Goal: Task Accomplishment & Management: Complete application form

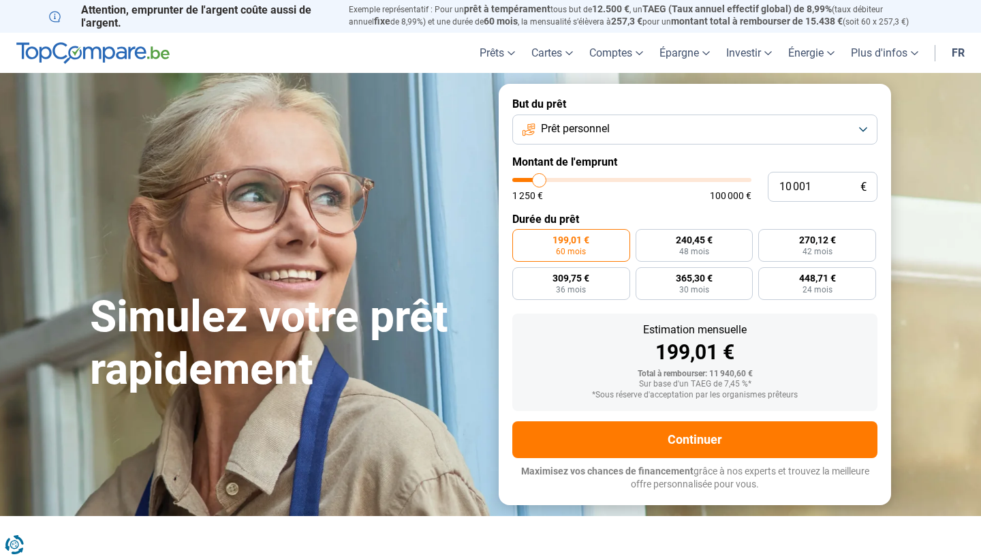
type input "9 750"
type input "9750"
type input "10 750"
type input "10750"
type input "12 000"
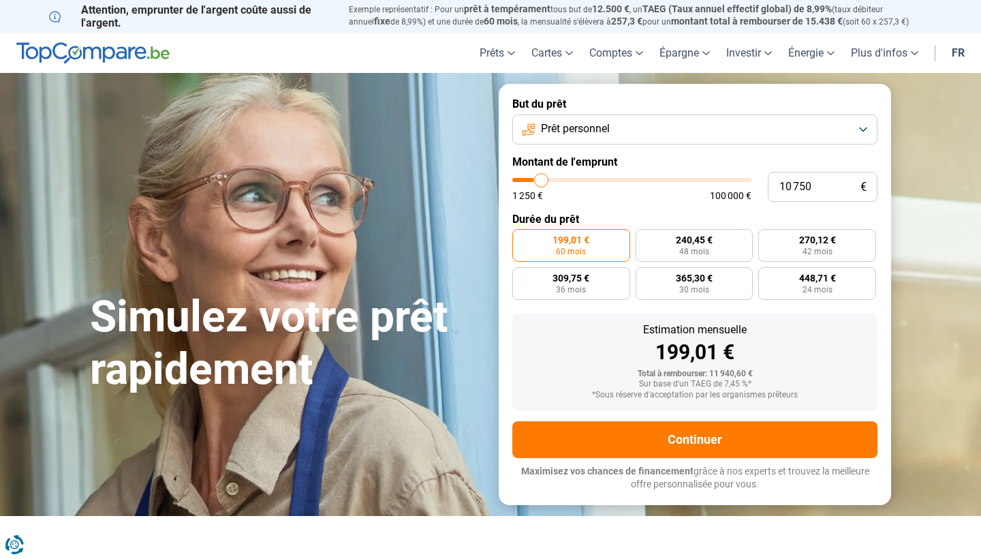
type input "12000"
type input "13 250"
type input "13250"
type input "14 750"
type input "14750"
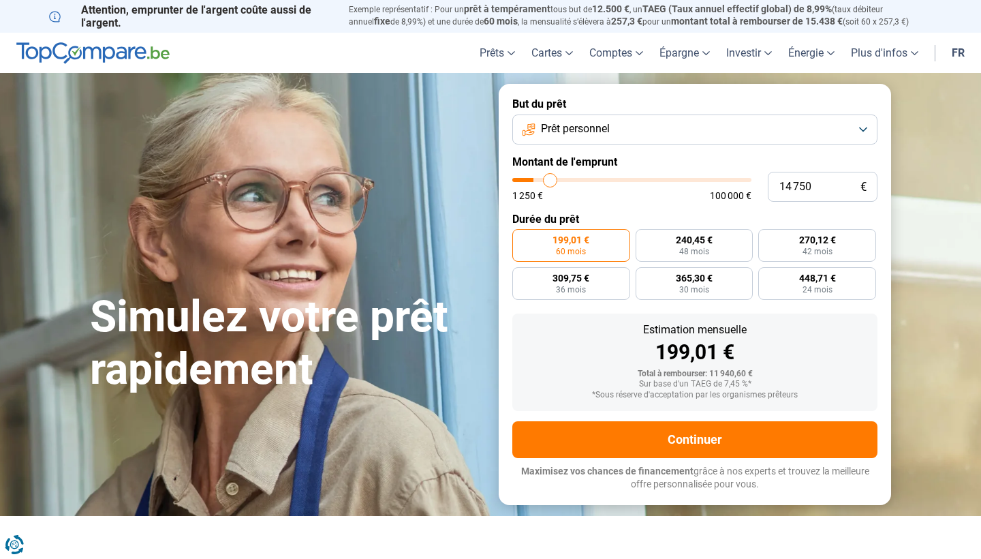
type input "15 500"
type input "15500"
type input "16 250"
type input "16250"
type input "17 250"
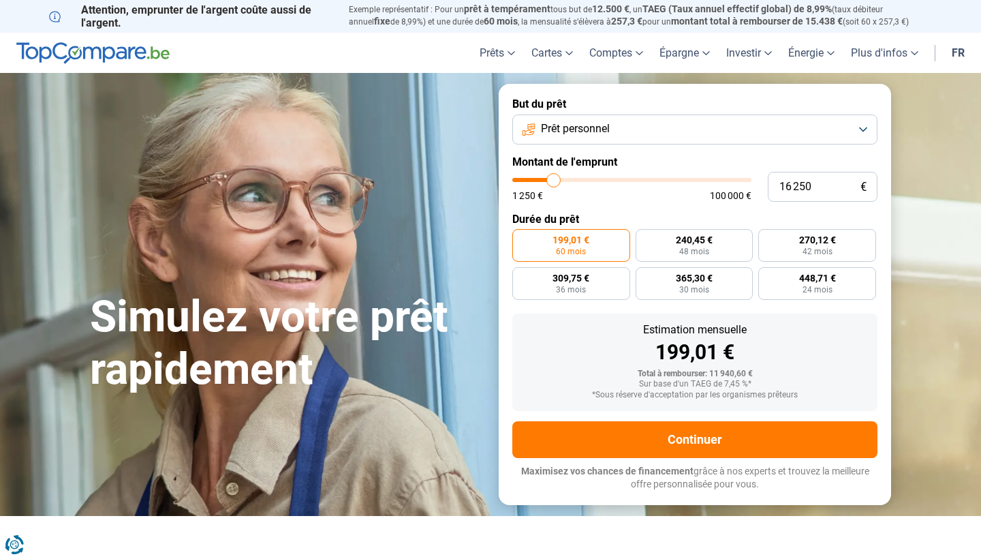
type input "17250"
type input "18 000"
type input "18000"
type input "18 500"
type input "18500"
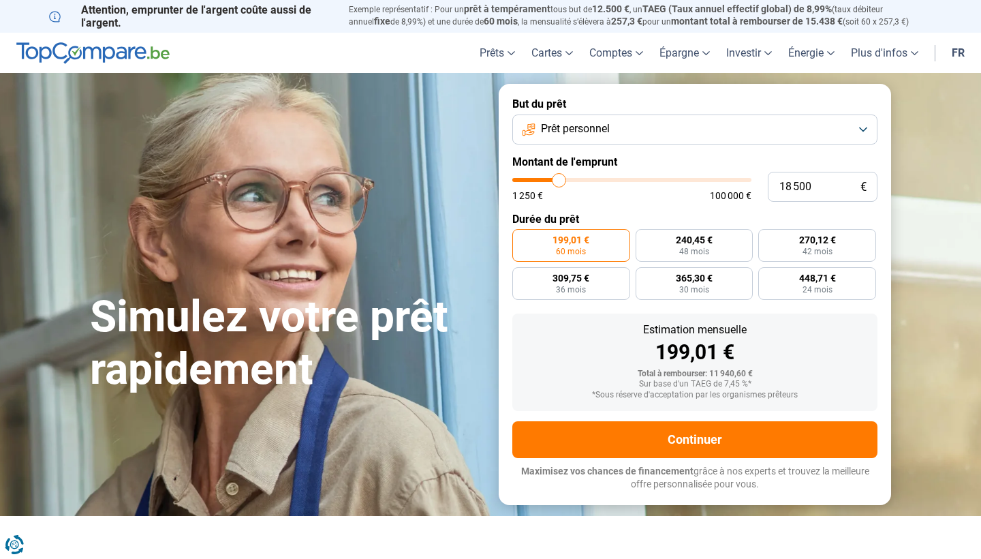
type input "18 250"
type input "18250"
type input "18 000"
type input "18000"
type input "17 250"
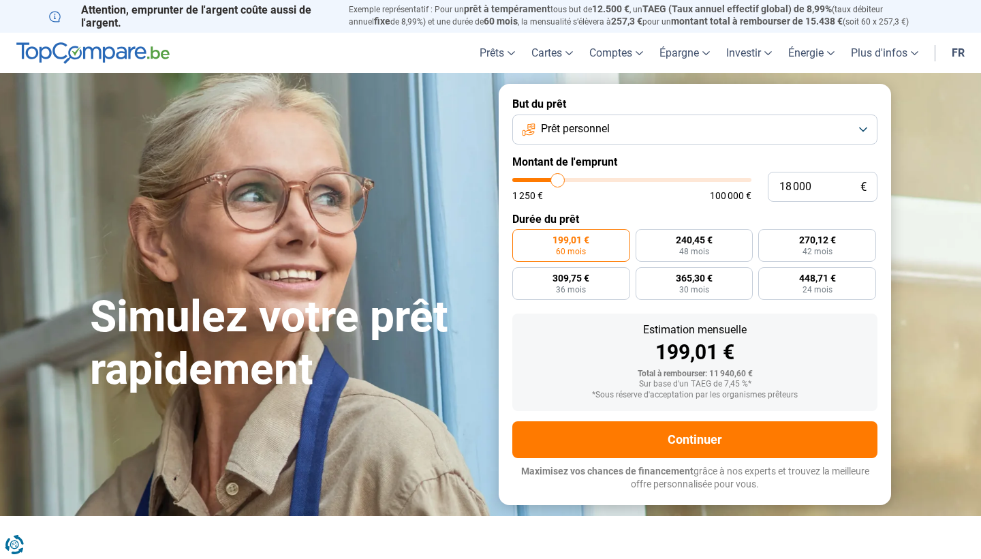
type input "17250"
type input "16 750"
type input "16750"
type input "16 500"
type input "16500"
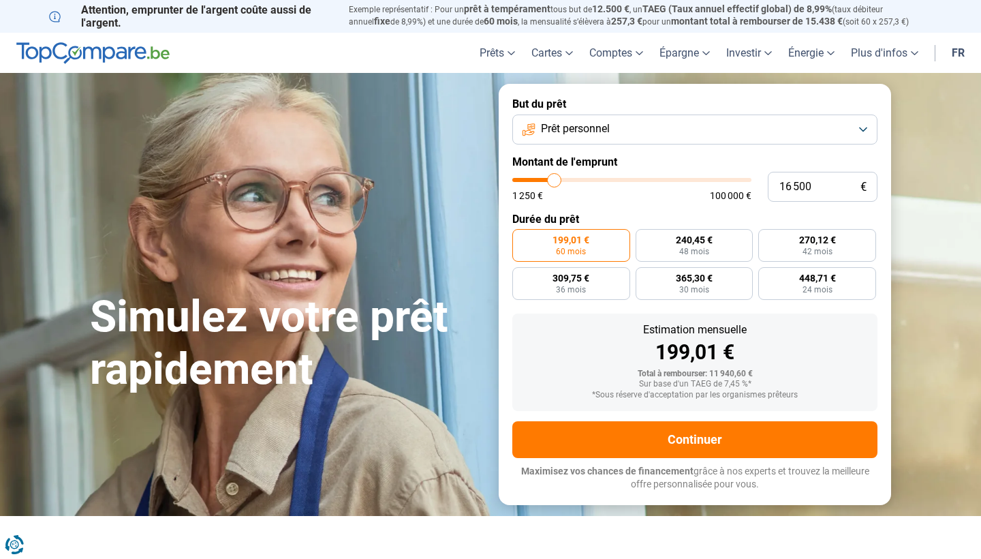
type input "15 500"
type input "15500"
type input "15 250"
type input "15250"
type input "15 000"
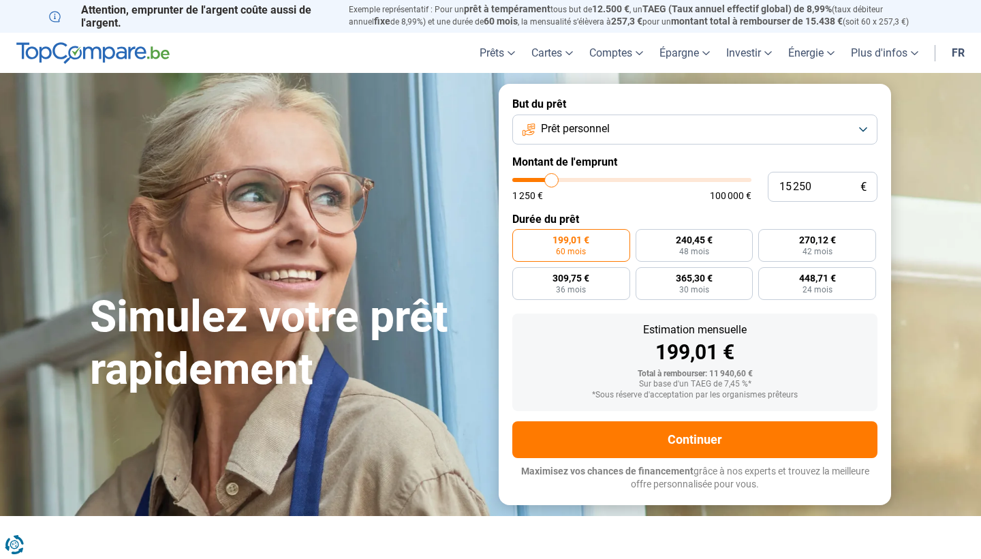
type input "15000"
type input "14 750"
type input "14750"
type input "14 250"
type input "14250"
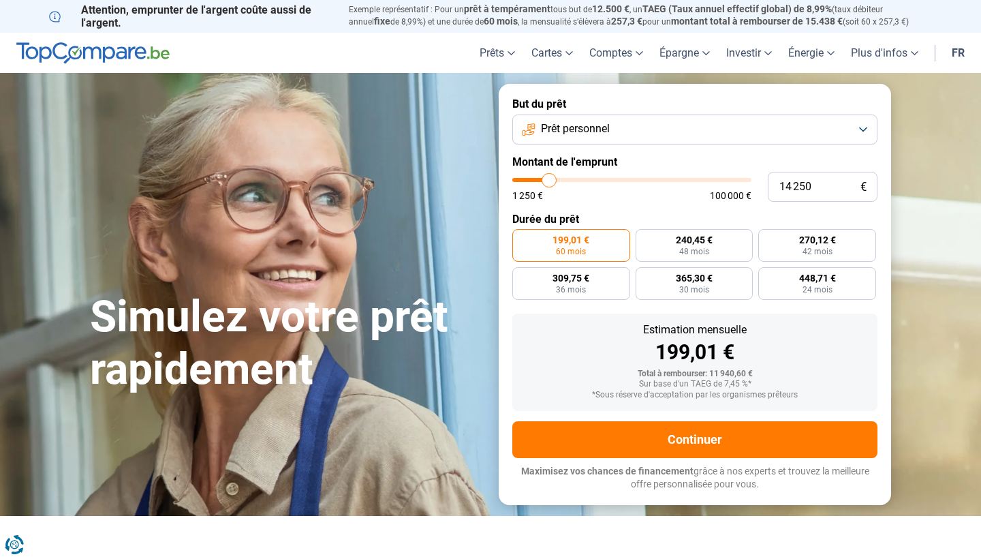
type input "14 000"
type input "14000"
type input "13 750"
type input "13750"
type input "13 500"
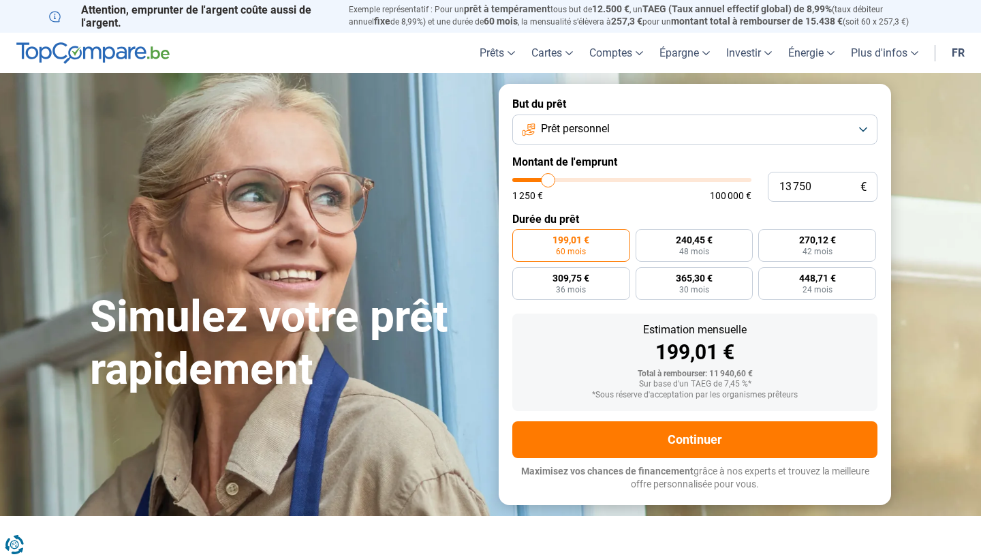
type input "13500"
type input "13 250"
type input "13250"
type input "12 750"
type input "12750"
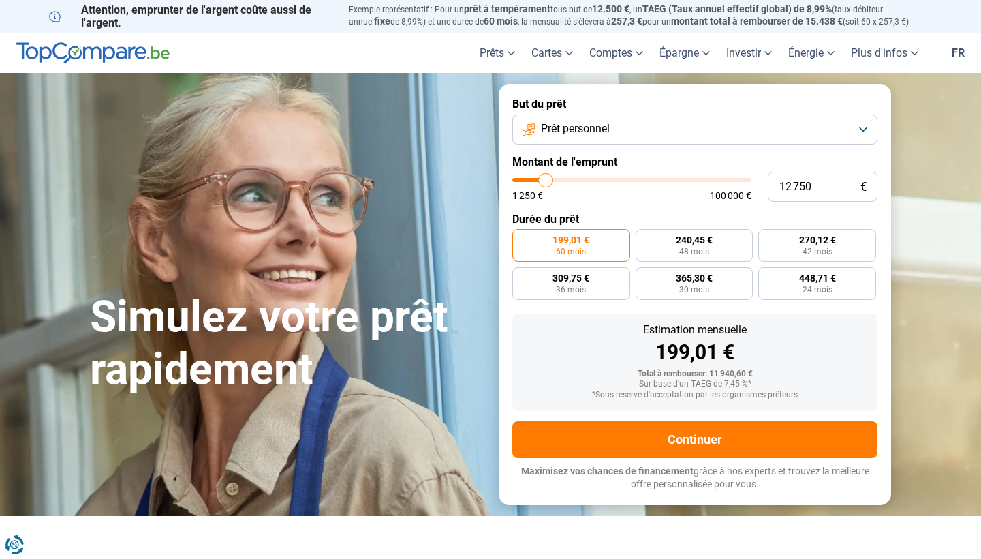
type input "12 500"
type input "12500"
type input "12 250"
type input "12250"
type input "12 000"
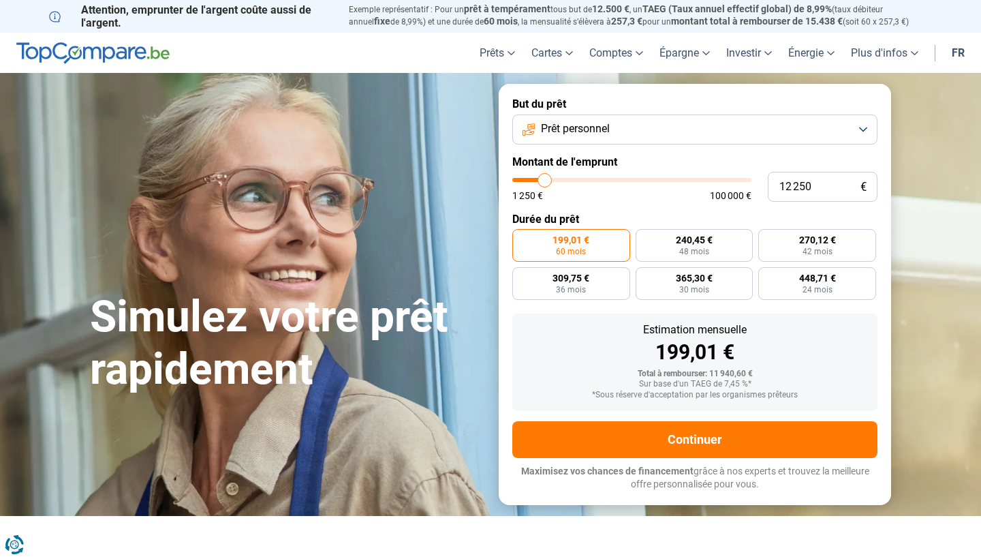
type input "12000"
type input "11 750"
type input "11750"
type input "11 250"
type input "11250"
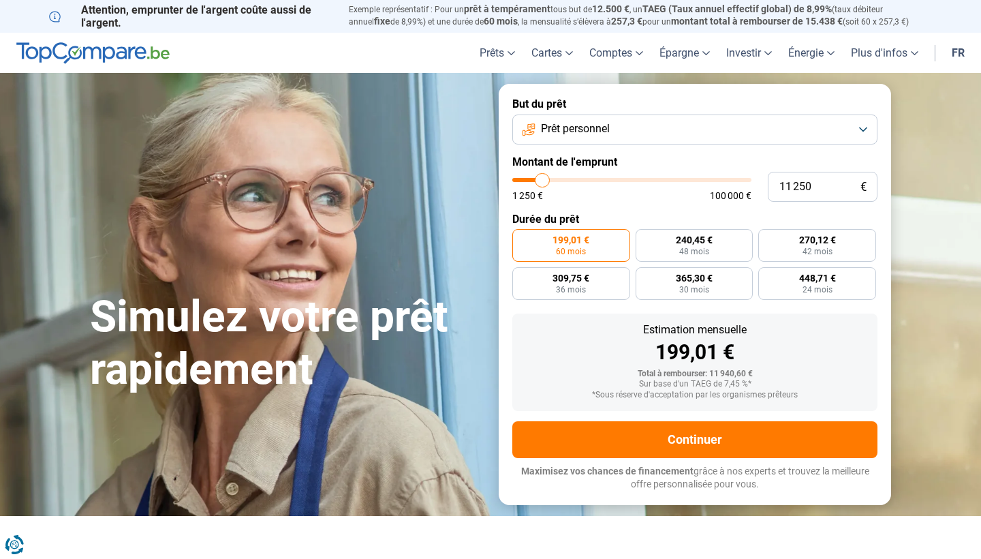
click at [543, 179] on input "range" at bounding box center [631, 180] width 239 height 4
click at [614, 113] on form "But du prêt Prêt personnel Montant de l'emprunt 11 250 € 1 250 € 100 000 € Duré…" at bounding box center [695, 294] width 392 height 420
click at [610, 126] on span "Prêt personnel" at bounding box center [575, 128] width 69 height 15
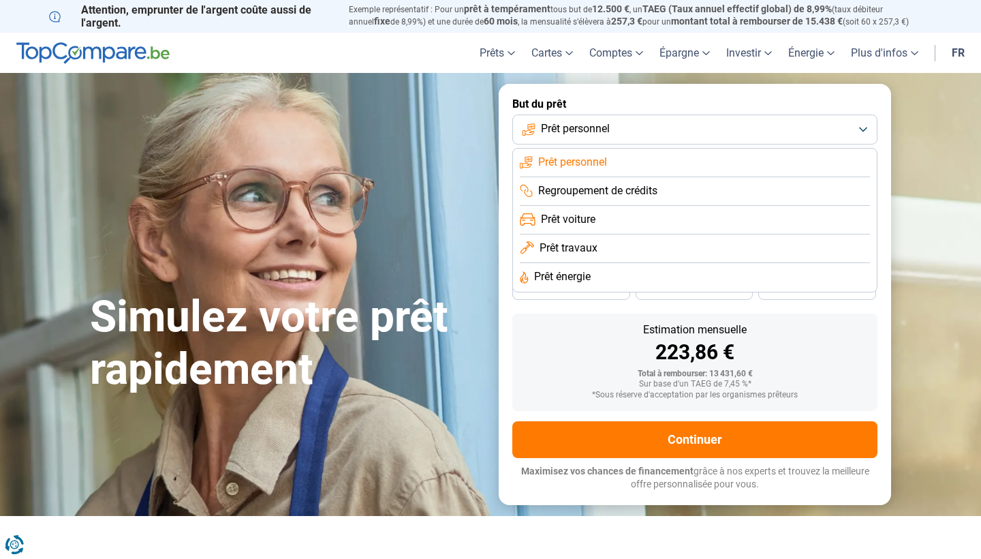
click at [542, 125] on span "Prêt personnel" at bounding box center [575, 128] width 69 height 15
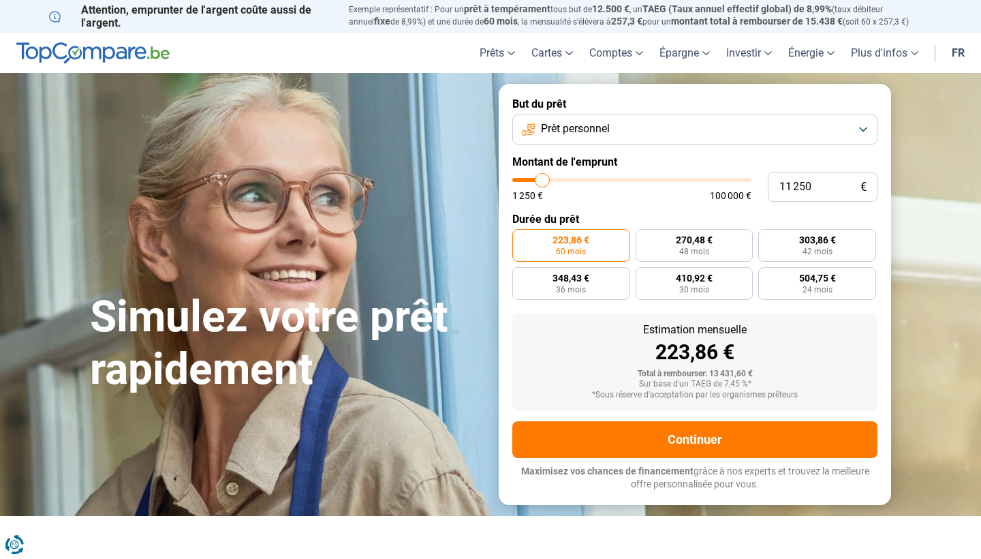
click at [582, 124] on span "Prêt personnel" at bounding box center [575, 128] width 69 height 15
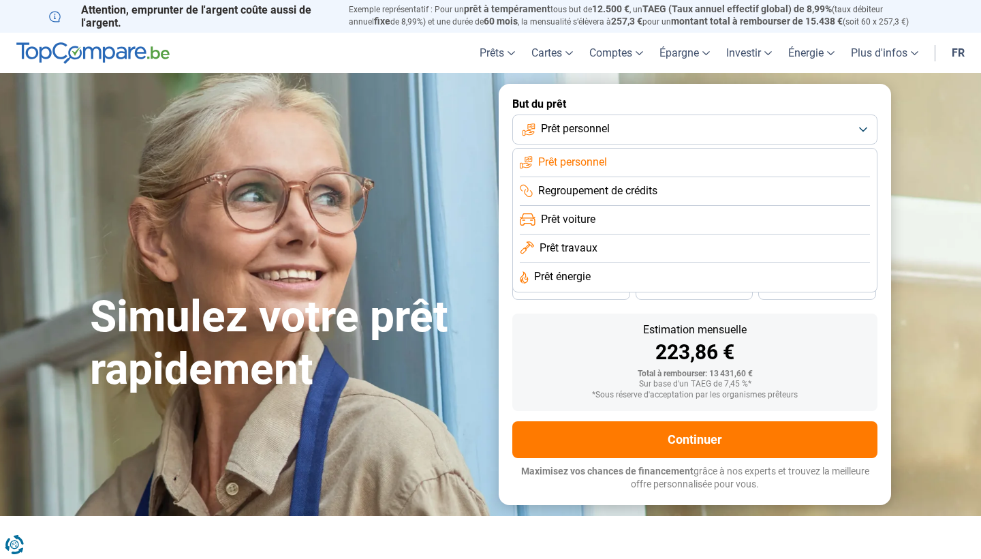
click at [582, 124] on span "Prêt personnel" at bounding box center [575, 128] width 69 height 15
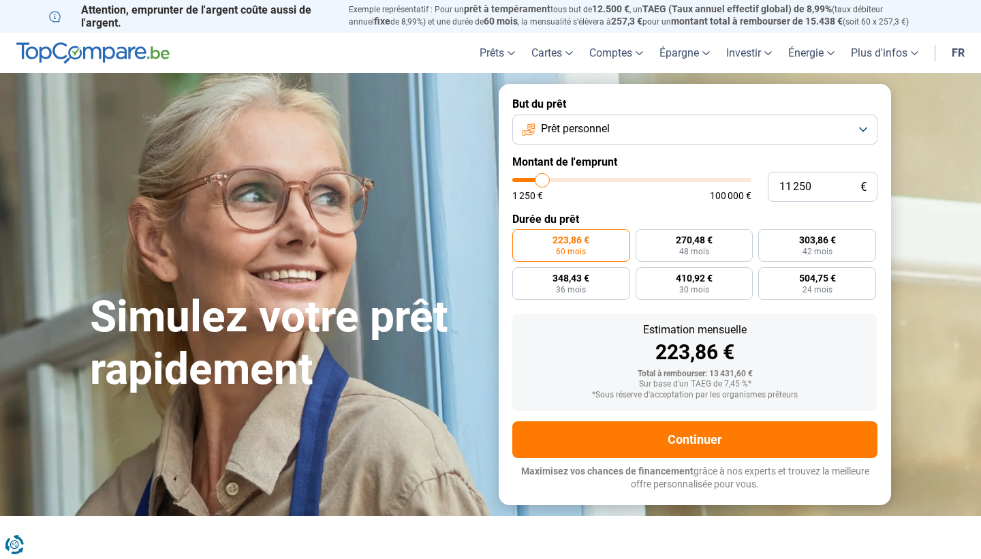
click at [582, 124] on span "Prêt personnel" at bounding box center [575, 128] width 69 height 15
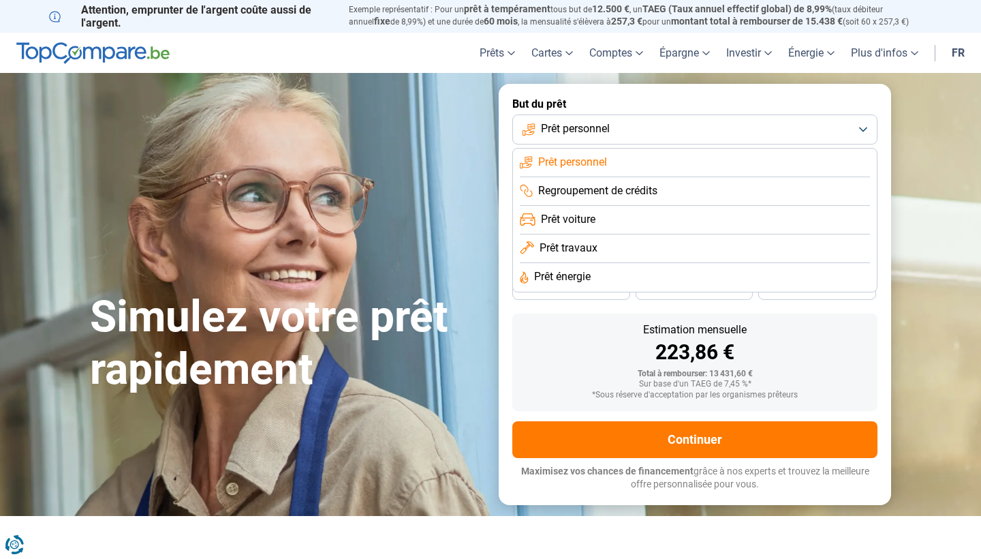
click at [578, 245] on span "Prêt travaux" at bounding box center [569, 247] width 58 height 15
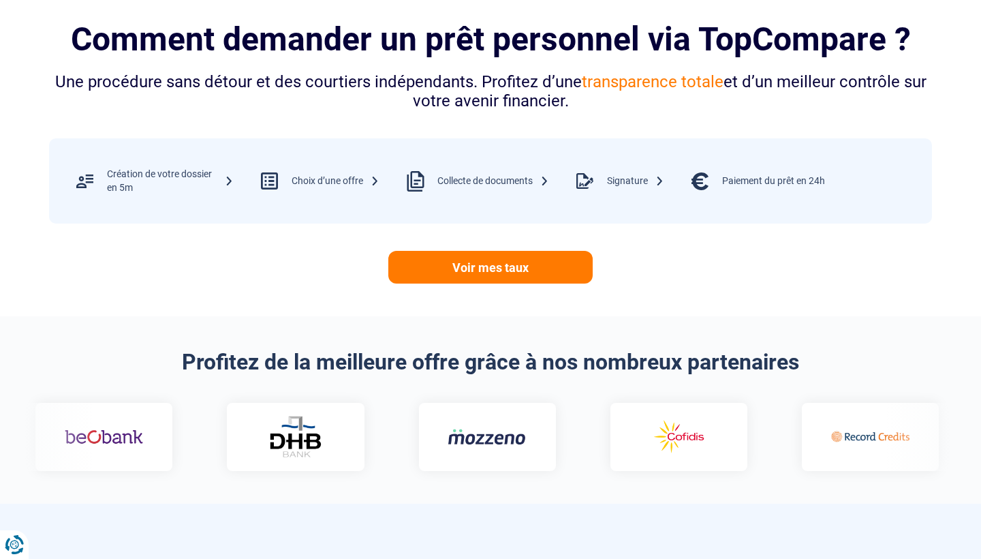
scroll to position [546, 0]
